Goal: Find specific page/section: Find specific page/section

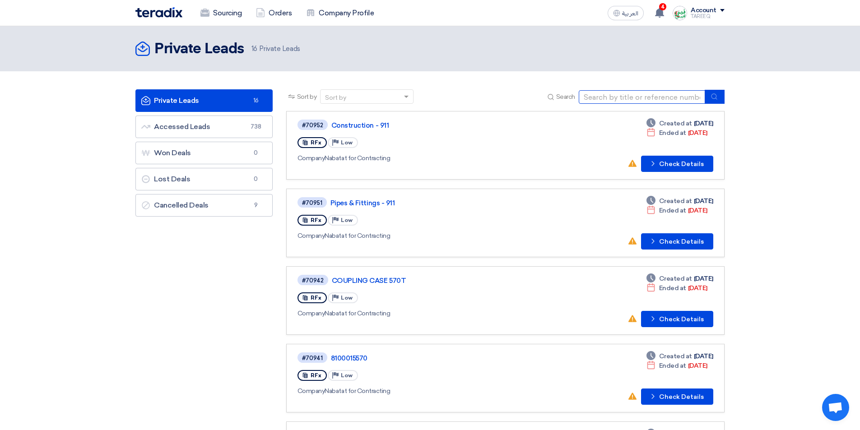
click at [599, 101] on input at bounding box center [642, 97] width 126 height 14
click at [552, 238] on div "#70951 Pipes & Fittings - 911 RFx Priority Low Company Nabatat for Contracting …" at bounding box center [506, 222] width 416 height 53
click at [630, 96] on input at bounding box center [642, 97] width 126 height 14
type input "15587"
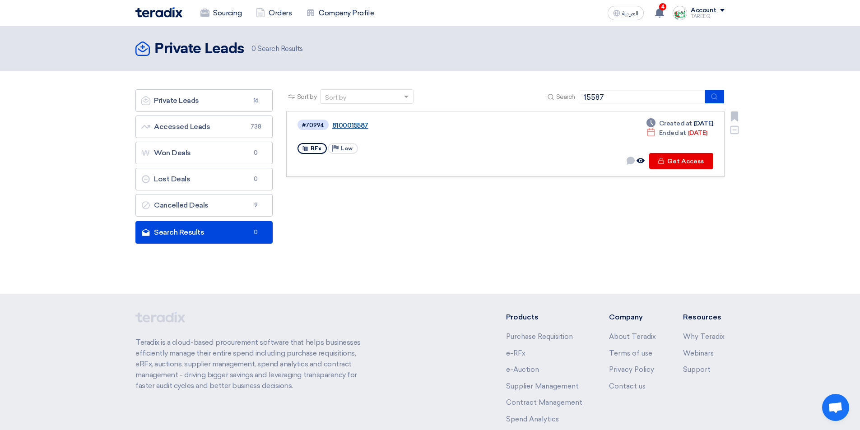
click at [358, 121] on div "#70994 8100015587" at bounding box center [429, 125] width 262 height 12
click at [358, 123] on link "8100015587" at bounding box center [445, 125] width 226 height 8
